Goal: Check status: Check status

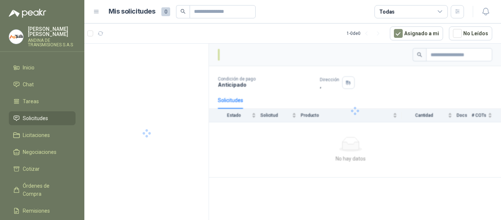
click at [244, 156] on div at bounding box center [355, 111] width 292 height 134
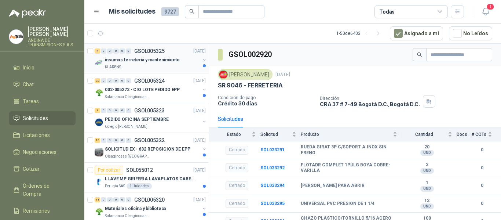
click at [155, 60] on p "insumos ferreteria y mantenimiento" at bounding box center [142, 60] width 75 height 7
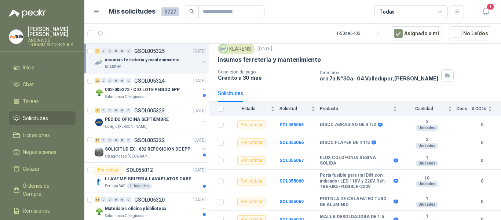
scroll to position [50, 0]
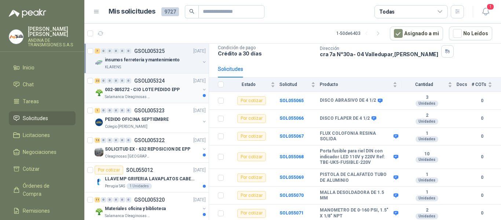
click at [141, 87] on p "002-005272 - CIO LOTE PEDIDO EPP" at bounding box center [142, 89] width 75 height 7
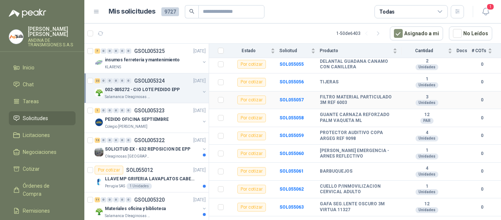
scroll to position [312, 0]
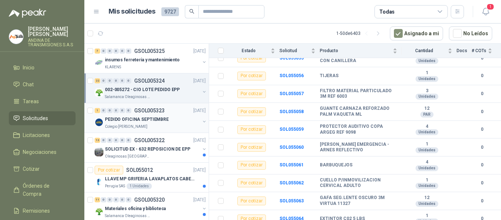
click at [163, 114] on div "1 0 0 0 0 0 GSOL005323 [DATE]" at bounding box center [151, 110] width 113 height 9
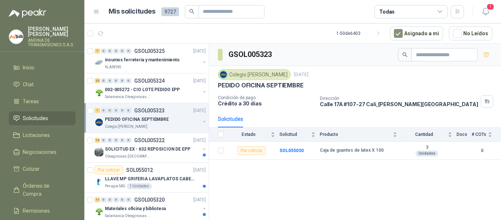
click at [302, 177] on div "GSOL005323 Colegio [PERSON_NAME] [DATE] PEDIDO OFICINA SEPTIEMBRE Condición de …" at bounding box center [355, 133] width 292 height 179
click at [501, 187] on div "GSOL005323 Colegio [PERSON_NAME] [DATE] PEDIDO OFICINA SEPTIEMBRE Condición de …" at bounding box center [355, 133] width 292 height 179
click at [131, 153] on div "SOLICITUD EX - 632 REPOSICION DE EPP" at bounding box center [152, 149] width 95 height 9
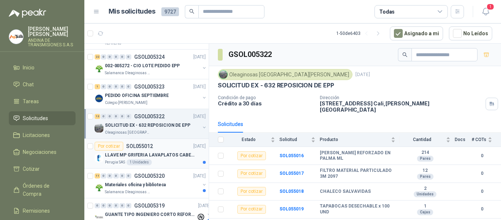
scroll to position [37, 0]
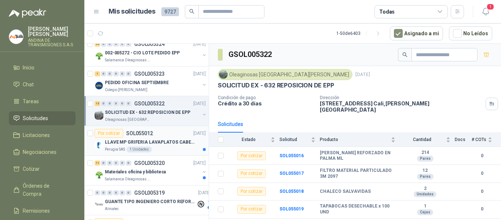
click at [157, 137] on div "Por cotizar SOL055012 [DATE]" at bounding box center [150, 133] width 111 height 9
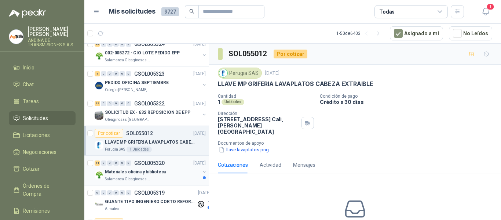
click at [146, 164] on p "GSOL005320" at bounding box center [149, 162] width 30 height 5
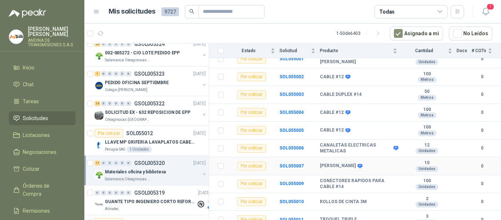
scroll to position [116, 0]
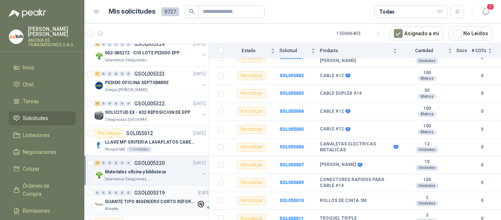
click at [146, 197] on div "0 0 0 0 0 0 GSOL005319 [DATE]" at bounding box center [153, 192] width 117 height 9
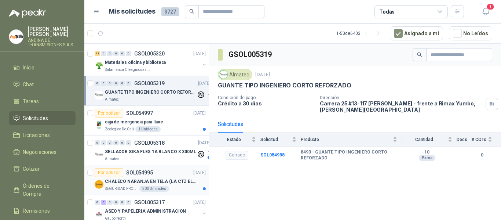
scroll to position [147, 0]
click at [159, 114] on div "Por cotizar SOL054997 [DATE]" at bounding box center [150, 112] width 111 height 9
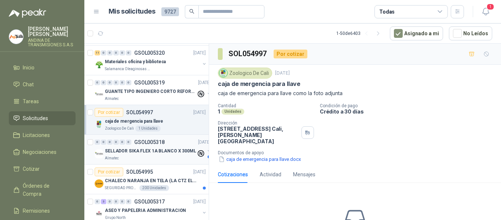
click at [132, 151] on p "SELLADOR SIKA FLEX 1A BLANCO X 300ML" at bounding box center [150, 151] width 91 height 7
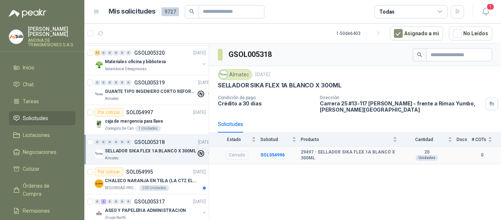
click at [266, 151] on td "SOL054996" at bounding box center [281, 155] width 40 height 18
click at [265, 156] on b "SOL054996" at bounding box center [273, 154] width 24 height 5
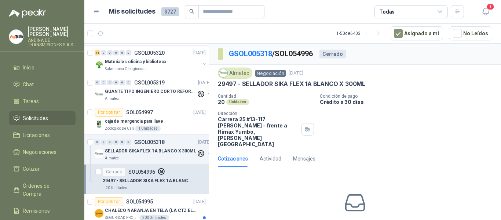
scroll to position [12, 0]
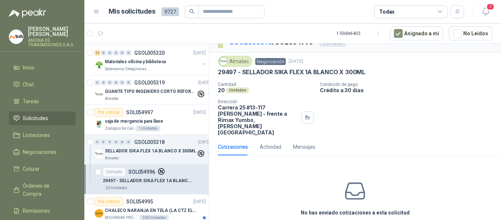
click at [270, 138] on div "Actividad" at bounding box center [271, 146] width 22 height 17
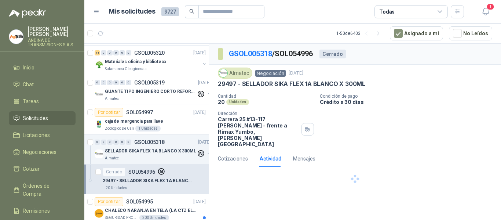
scroll to position [0, 0]
click at [239, 155] on div "Cotizaciones" at bounding box center [233, 159] width 30 height 8
click at [270, 155] on div "Actividad" at bounding box center [271, 159] width 22 height 8
click at [239, 155] on div "Cotizaciones" at bounding box center [233, 159] width 30 height 8
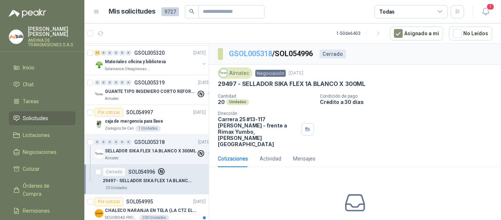
click at [248, 55] on link "GSOL005318" at bounding box center [250, 53] width 43 height 9
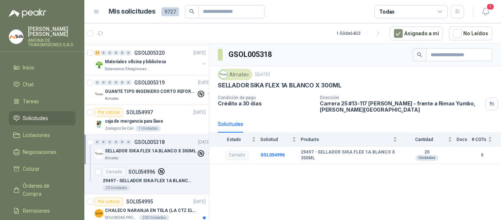
click at [155, 157] on div "Almatec" at bounding box center [150, 158] width 91 height 6
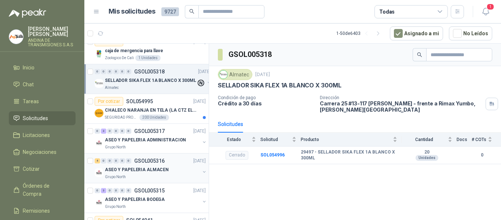
scroll to position [220, 0]
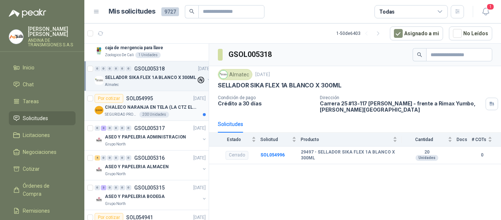
click at [143, 96] on p "SOL054995" at bounding box center [139, 98] width 27 height 5
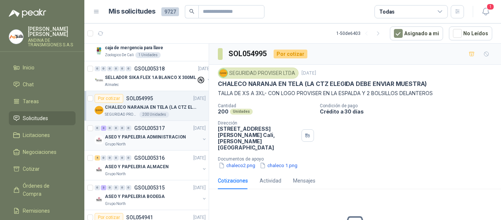
click at [131, 138] on p "ASEO Y PAPELERIA ADMINISTRACION" at bounding box center [145, 137] width 81 height 7
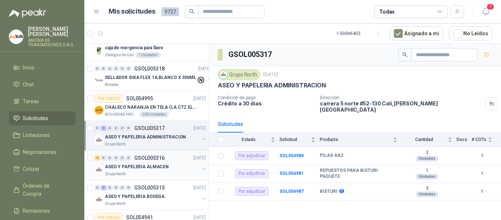
click at [143, 162] on link "4 0 0 0 0 0 GSOL005316 [DATE] ASEO Y PAPELERIA ALMACEN Grupo North" at bounding box center [151, 164] width 113 height 23
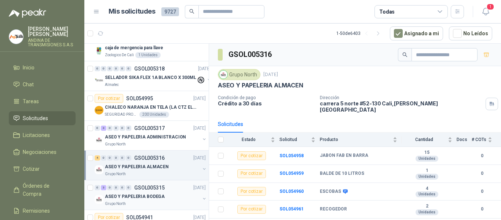
click at [127, 188] on div "0" at bounding box center [129, 187] width 6 height 5
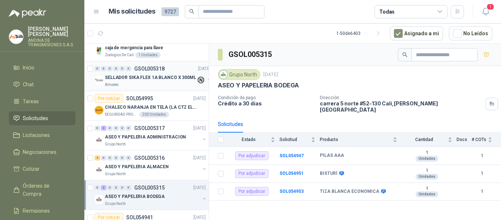
click at [144, 76] on p "SELLADOR SIKA FLEX 1A BLANCO X 300ML" at bounding box center [150, 77] width 91 height 7
